Goal: Find specific page/section: Find specific page/section

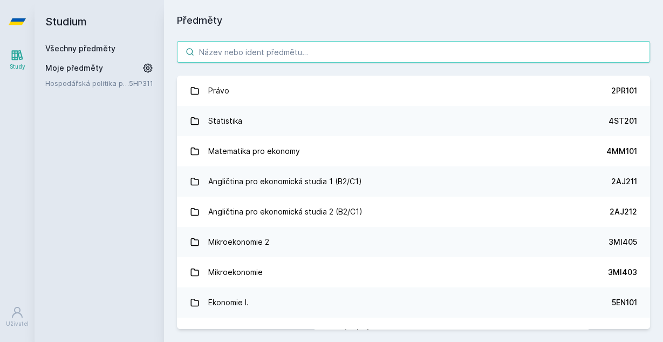
click at [291, 51] on input "search" at bounding box center [413, 52] width 473 height 22
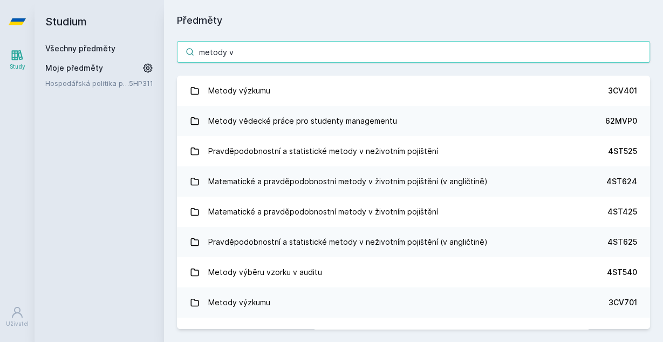
type input "metody v"
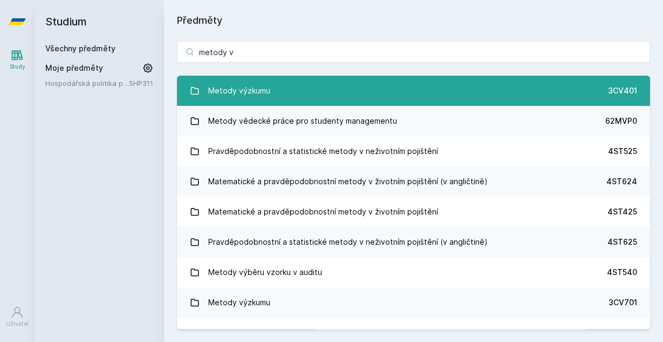
click at [403, 84] on link "Metody výzkumu 3CV401" at bounding box center [413, 91] width 473 height 30
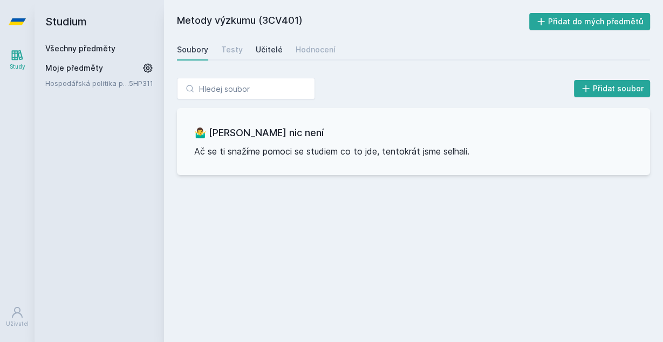
click at [266, 54] on div "Učitelé" at bounding box center [269, 49] width 27 height 11
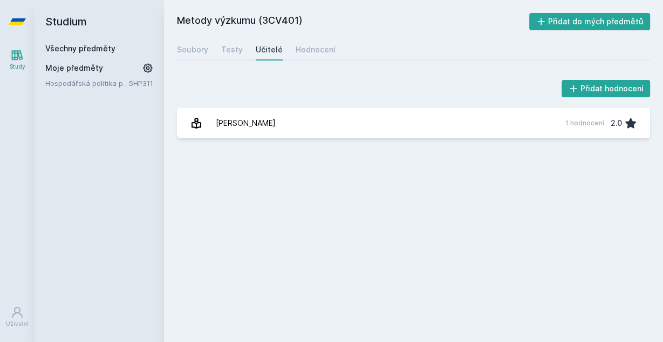
drag, startPoint x: 288, startPoint y: 186, endPoint x: 279, endPoint y: 171, distance: 17.4
click at [288, 186] on div "Metody výzkumu (3CV401) Přidat do mých předmětů [GEOGRAPHIC_DATA] Testy Učitelé…" at bounding box center [413, 171] width 473 height 316
